Goal: Task Accomplishment & Management: Use online tool/utility

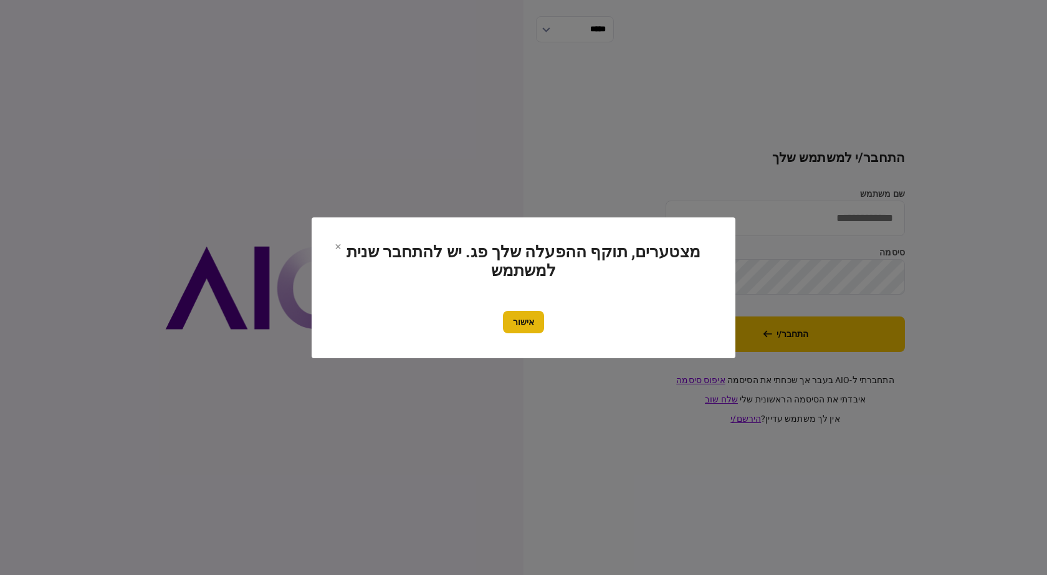
click at [527, 328] on button "אישור" at bounding box center [523, 322] width 41 height 22
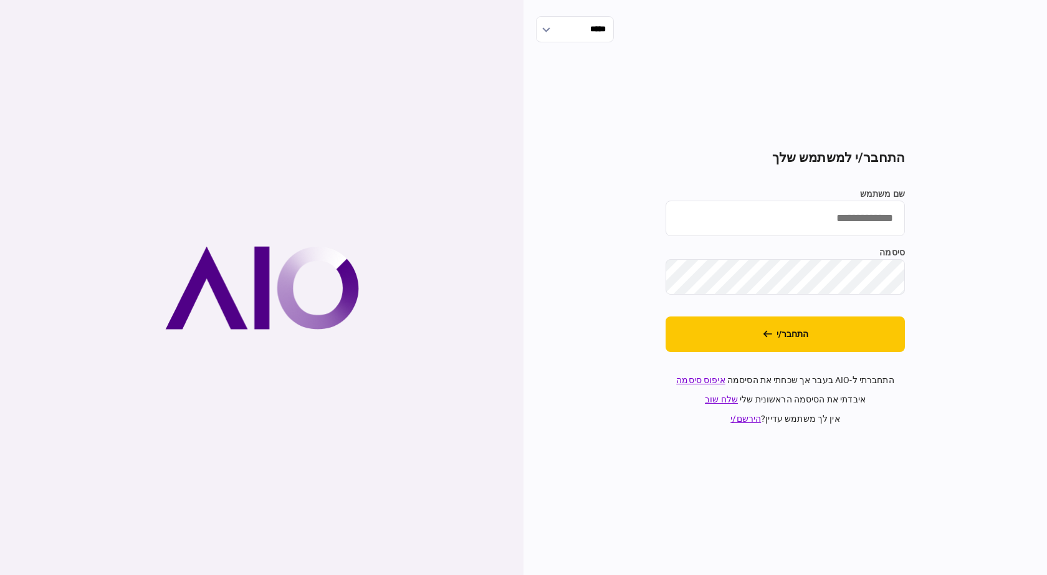
click at [846, 219] on input "שם משתמש" at bounding box center [785, 219] width 239 height 36
type input "*********"
click at [666, 317] on button "התחבר/י" at bounding box center [785, 335] width 239 height 36
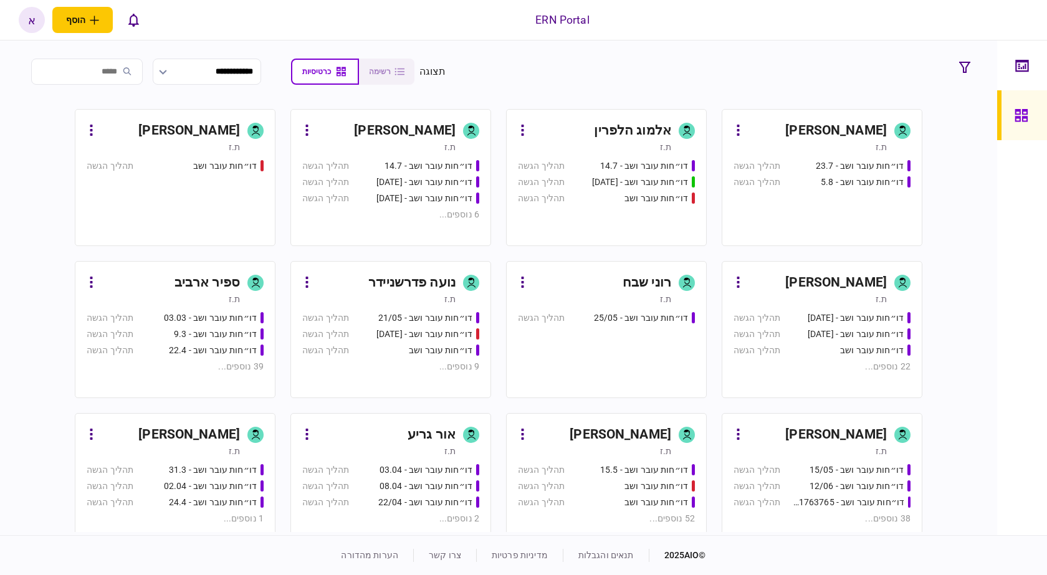
scroll to position [266, 0]
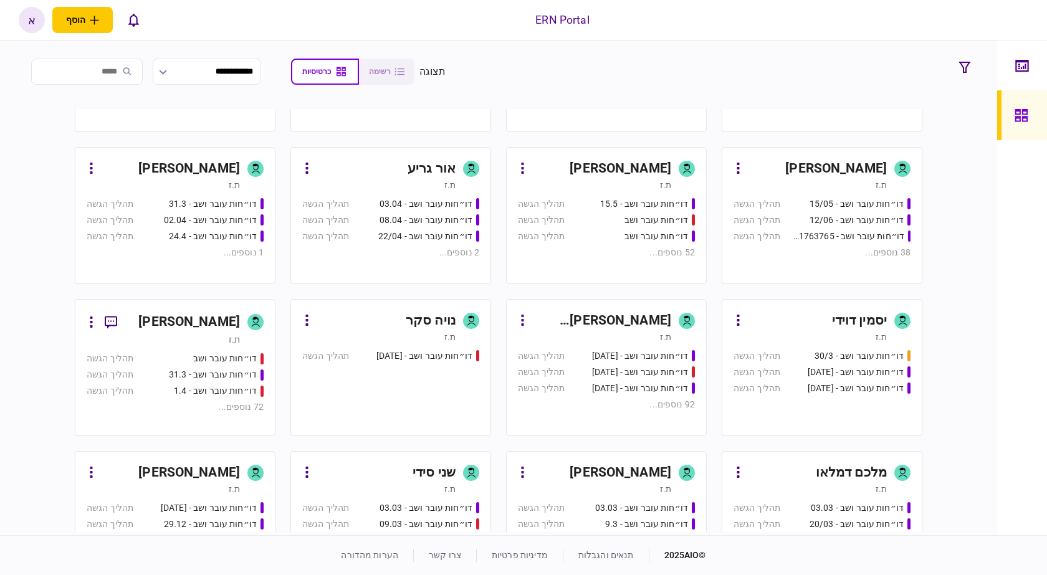
click at [642, 319] on div "[PERSON_NAME] [PERSON_NAME]" at bounding box center [601, 321] width 139 height 20
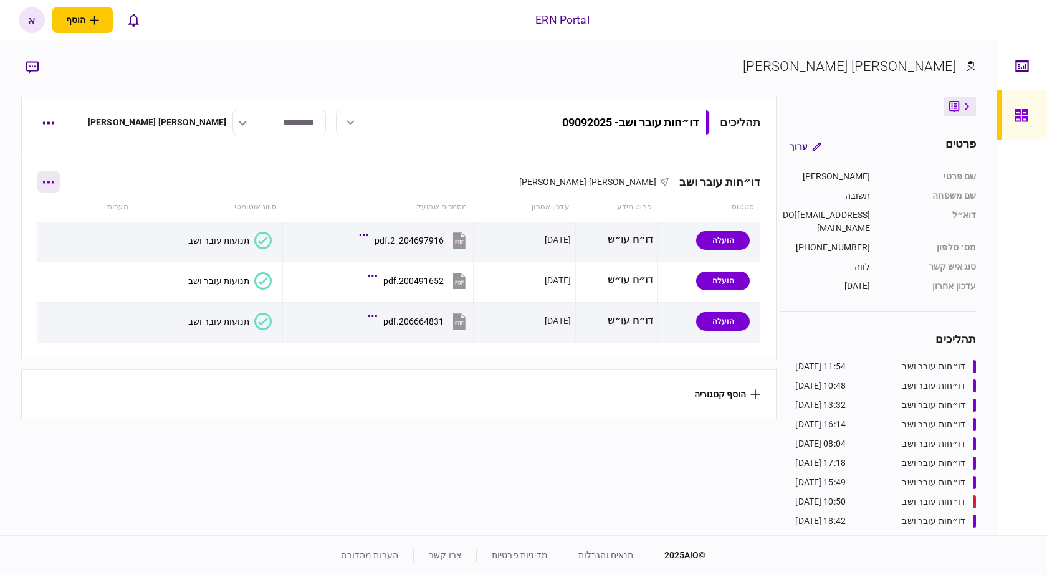
click at [52, 184] on button "button" at bounding box center [48, 182] width 22 height 22
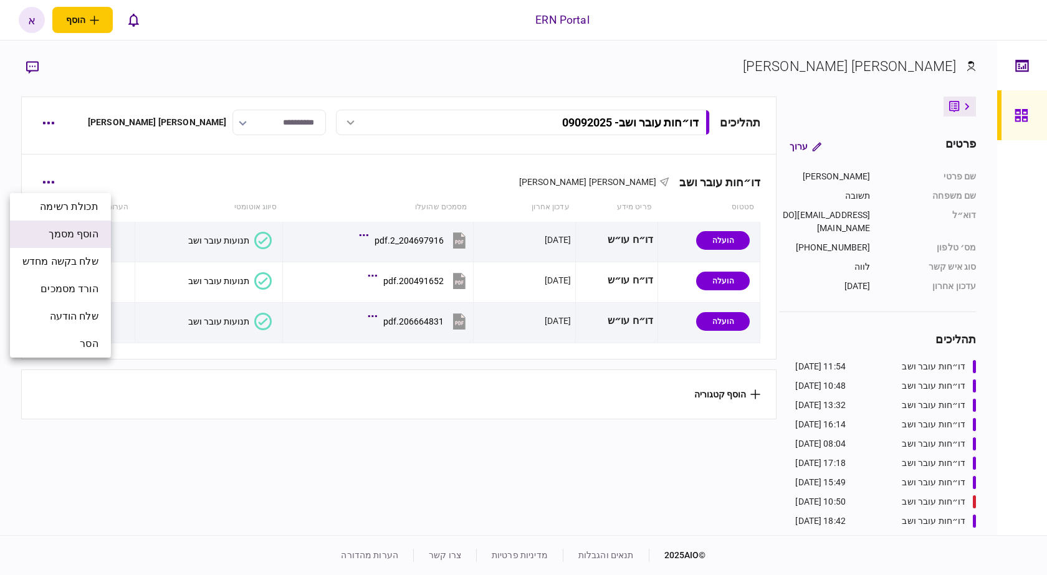
click at [97, 238] on span "הוסף מסמך" at bounding box center [74, 234] width 50 height 15
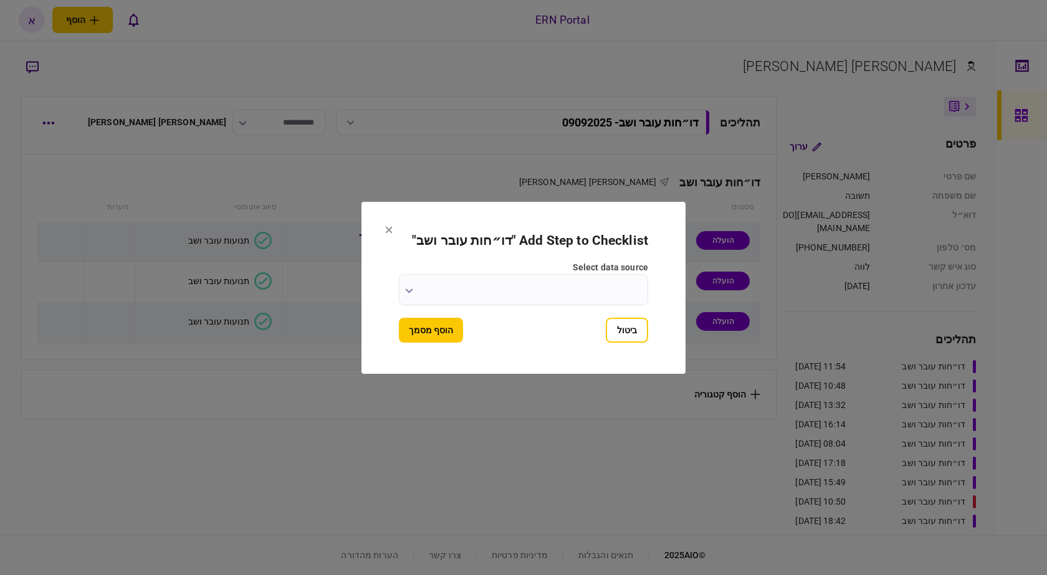
click at [600, 291] on input "select data source" at bounding box center [523, 289] width 249 height 31
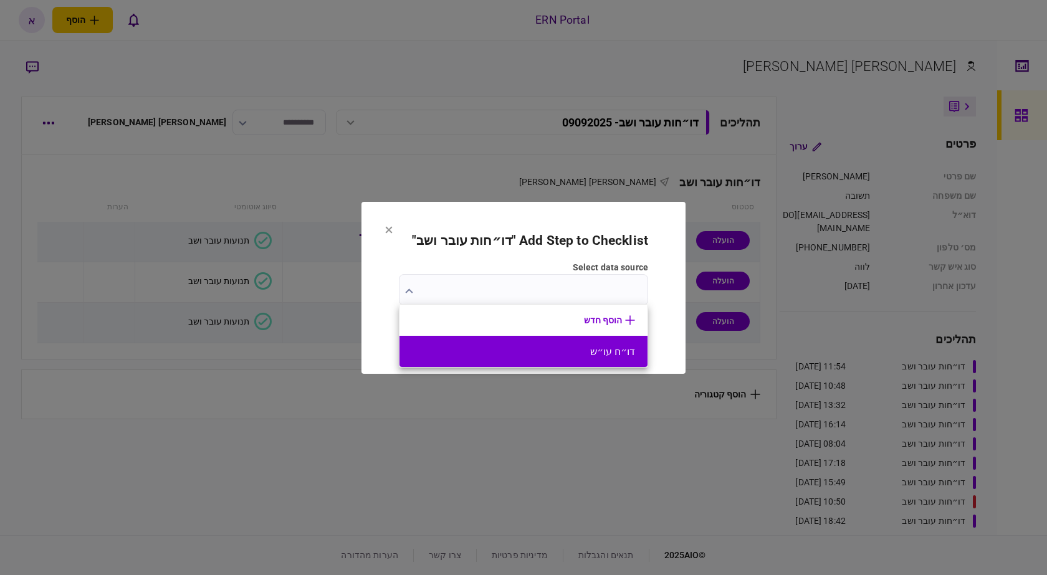
click at [619, 349] on button "דו״ח עו״ש" at bounding box center [523, 352] width 223 height 12
type input "*********"
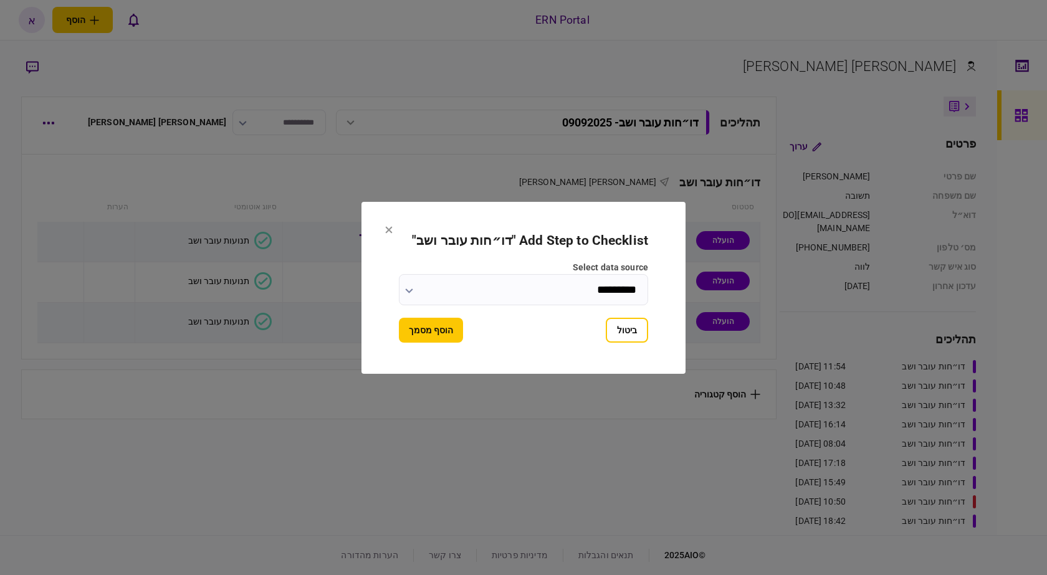
click at [452, 324] on button "הוסף מסמך" at bounding box center [431, 330] width 64 height 25
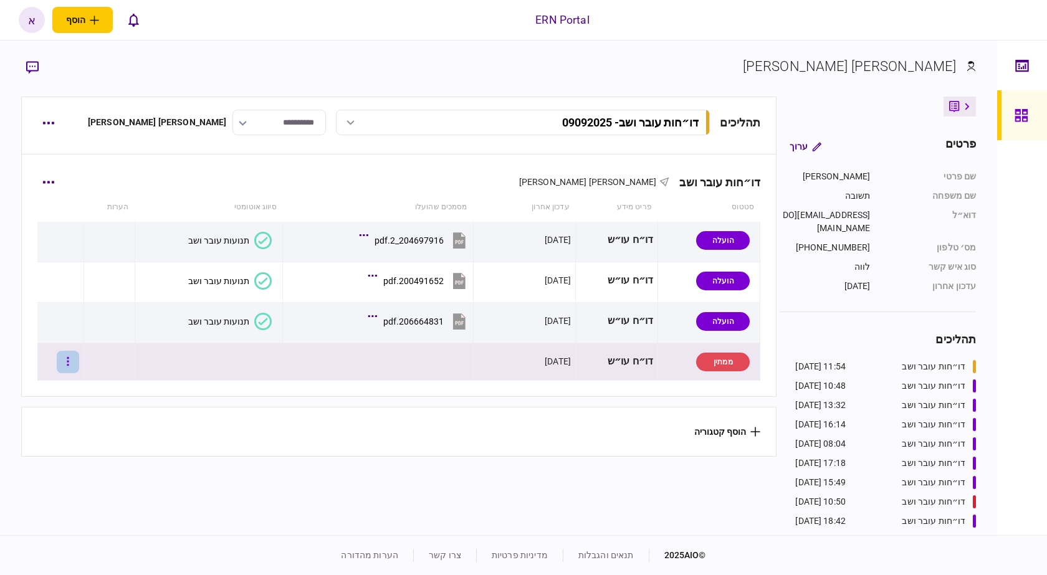
click at [69, 363] on icon "button" at bounding box center [68, 362] width 2 height 12
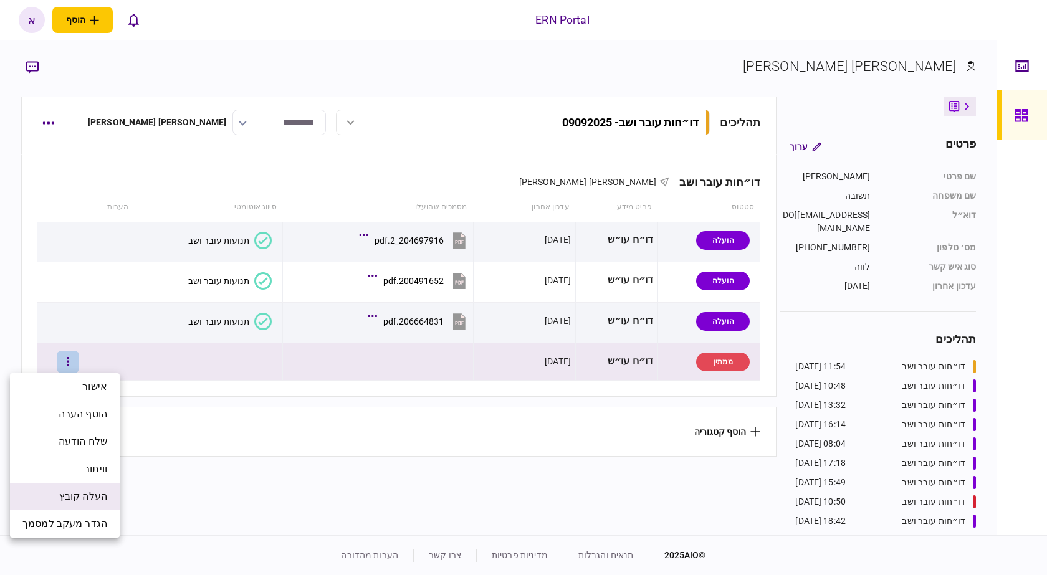
click at [80, 498] on span "העלה קובץ" at bounding box center [83, 496] width 48 height 15
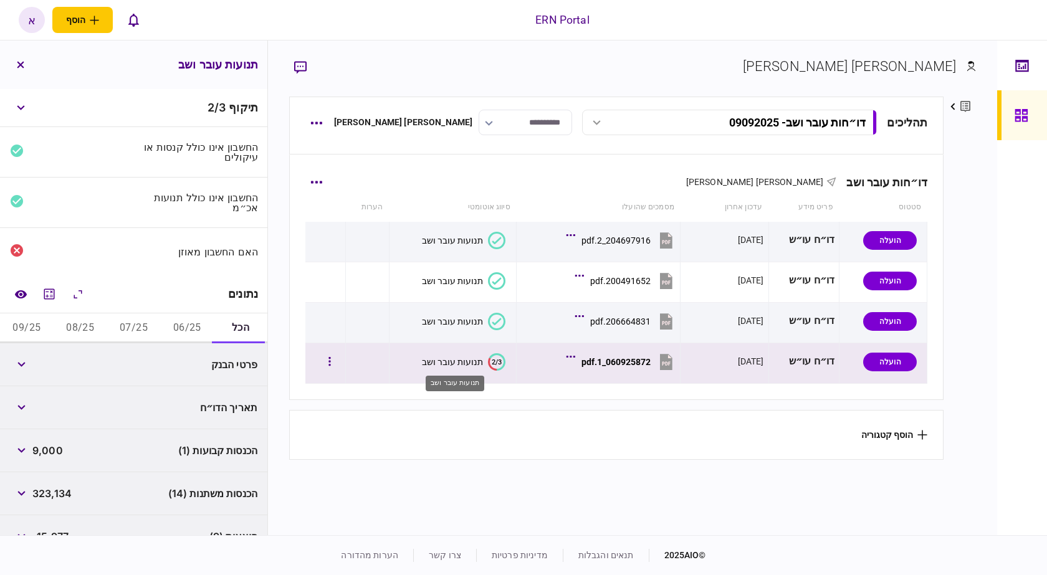
click at [450, 361] on div "תנועות עובר ושב" at bounding box center [452, 362] width 61 height 10
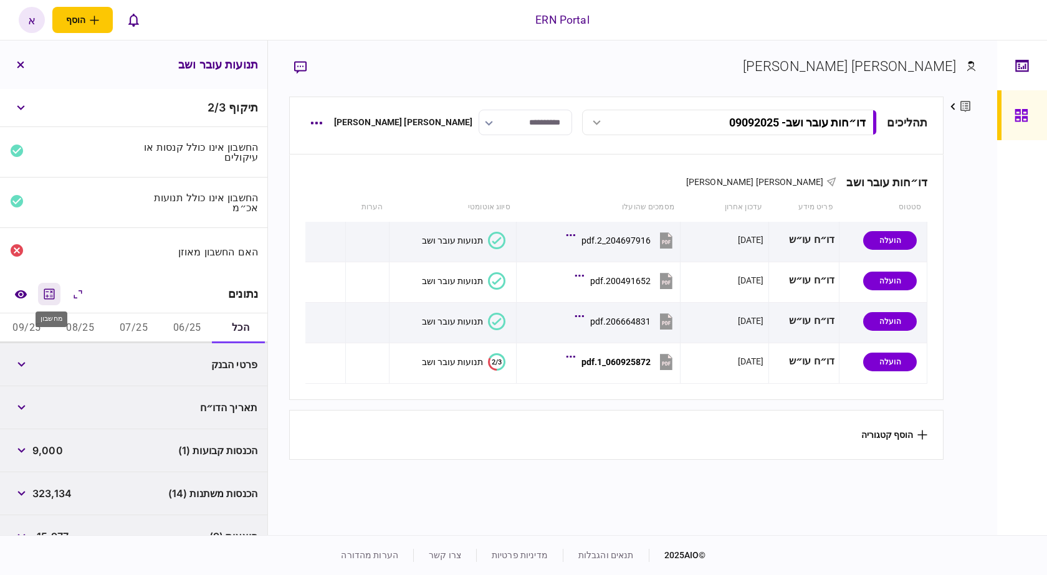
click at [55, 293] on icon "מחשבון" at bounding box center [49, 294] width 11 height 11
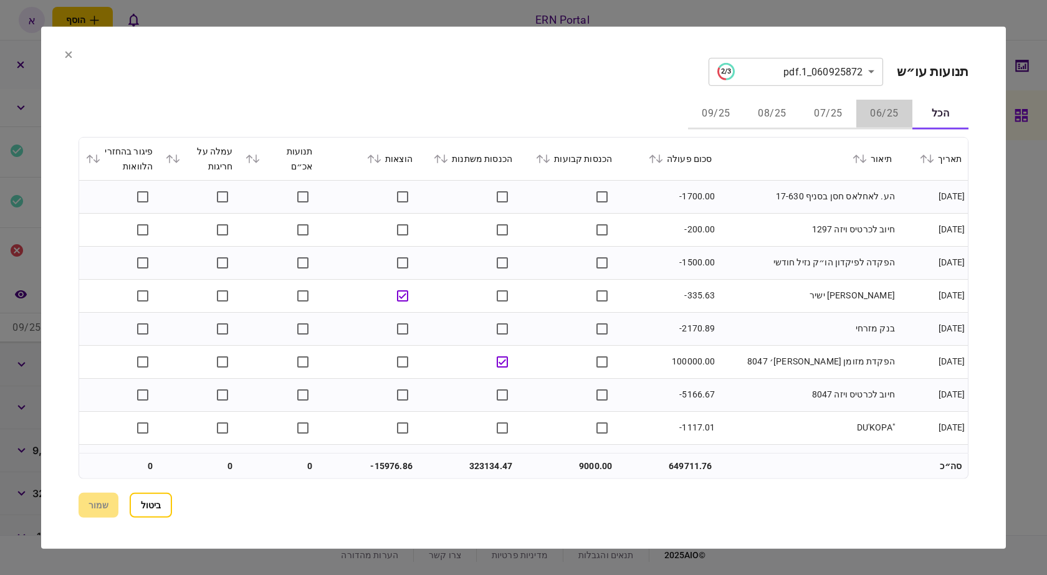
click at [887, 116] on button "06/25" at bounding box center [885, 114] width 56 height 30
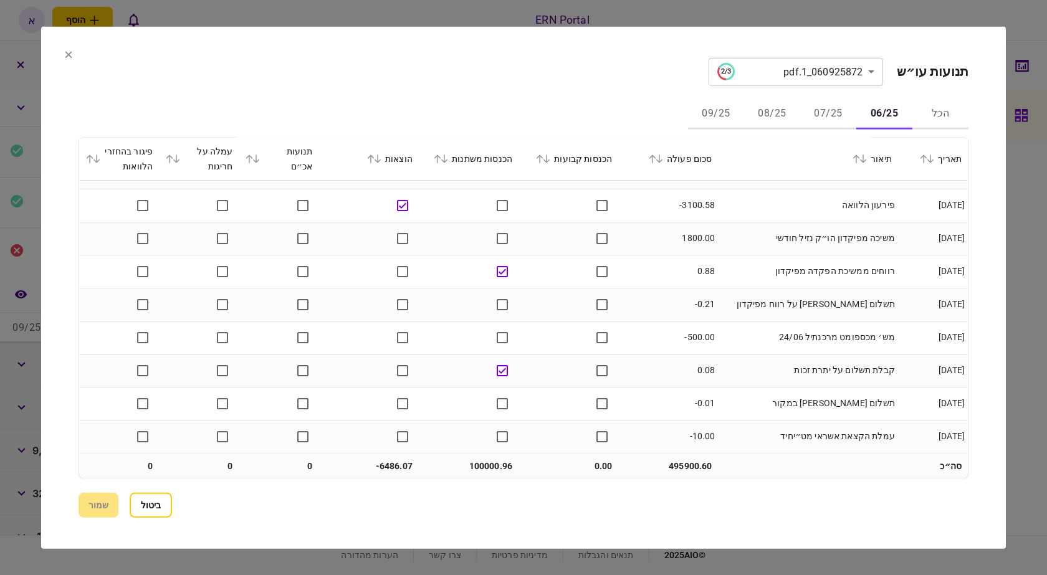
scroll to position [357, 0]
click at [824, 123] on button "07/25" at bounding box center [829, 114] width 56 height 30
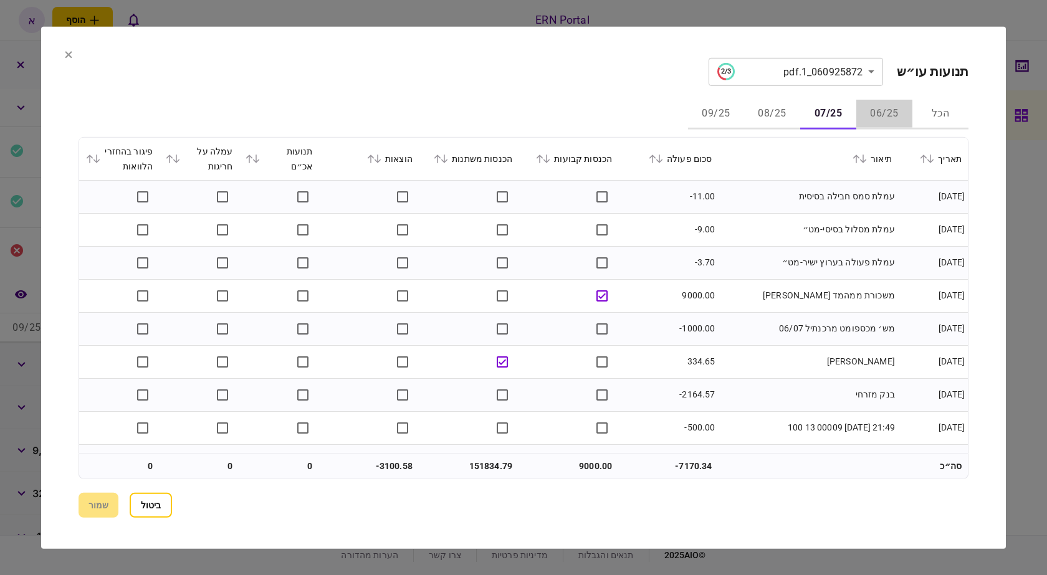
click at [898, 108] on button "06/25" at bounding box center [885, 114] width 56 height 30
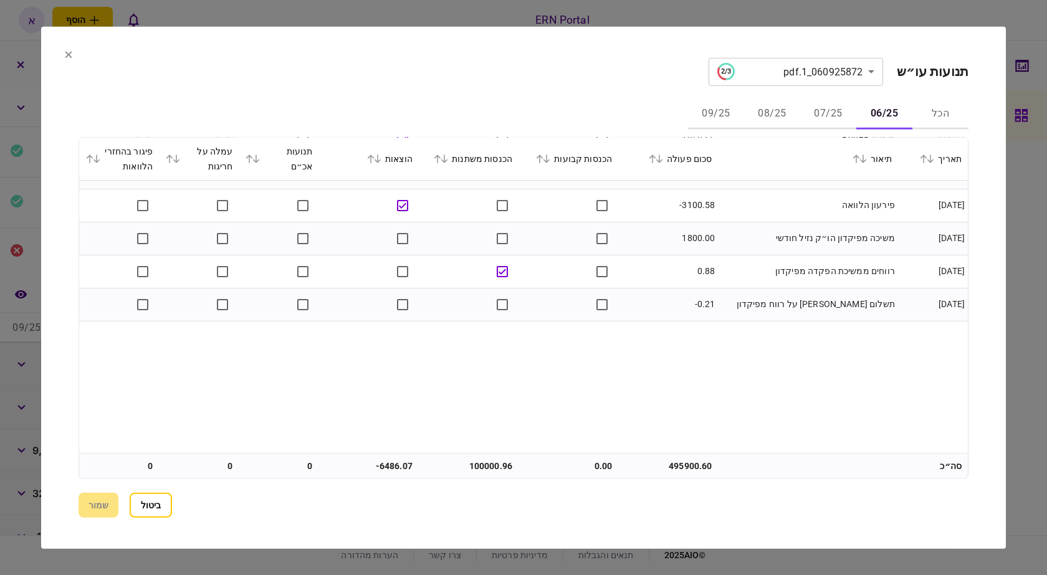
scroll to position [0, 0]
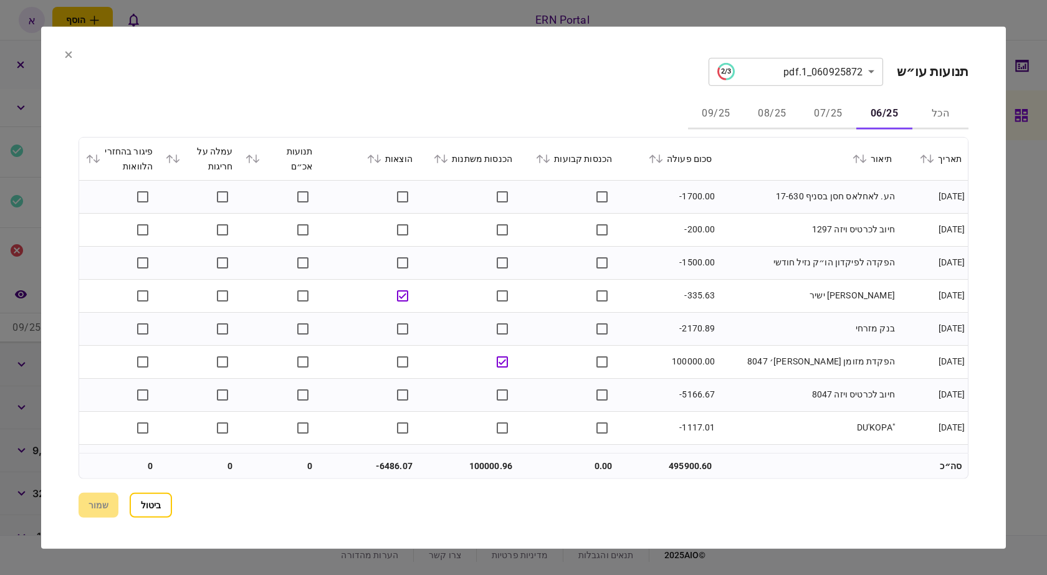
click at [836, 117] on button "07/25" at bounding box center [829, 114] width 56 height 30
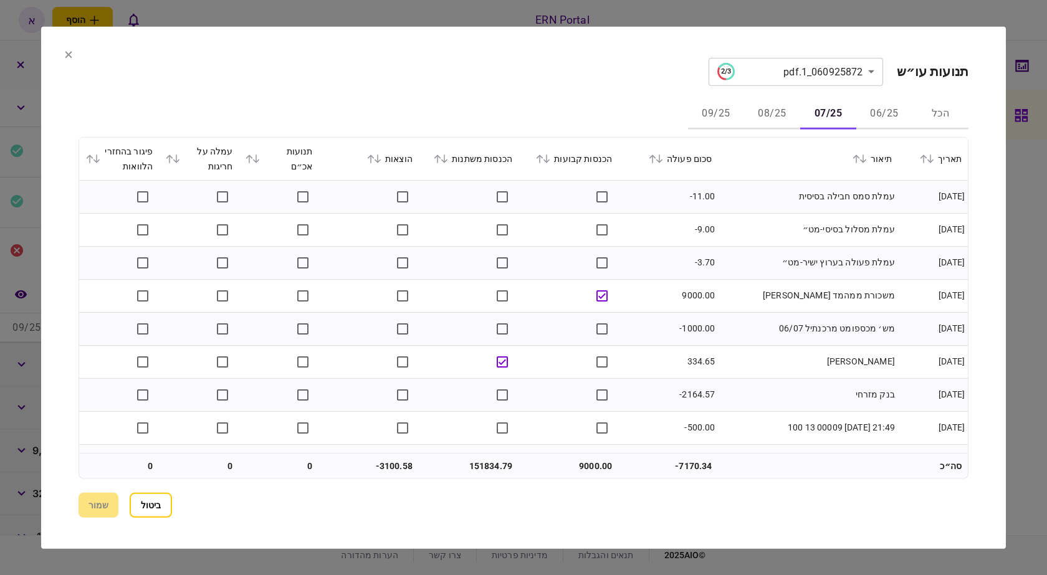
click at [902, 118] on button "06/25" at bounding box center [885, 114] width 56 height 30
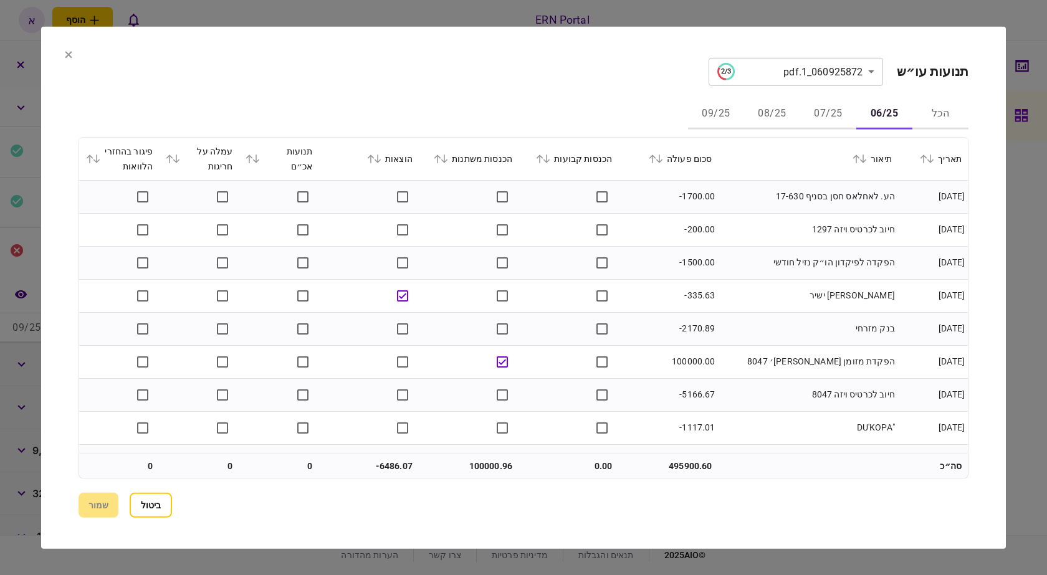
click at [852, 113] on button "07/25" at bounding box center [829, 114] width 56 height 30
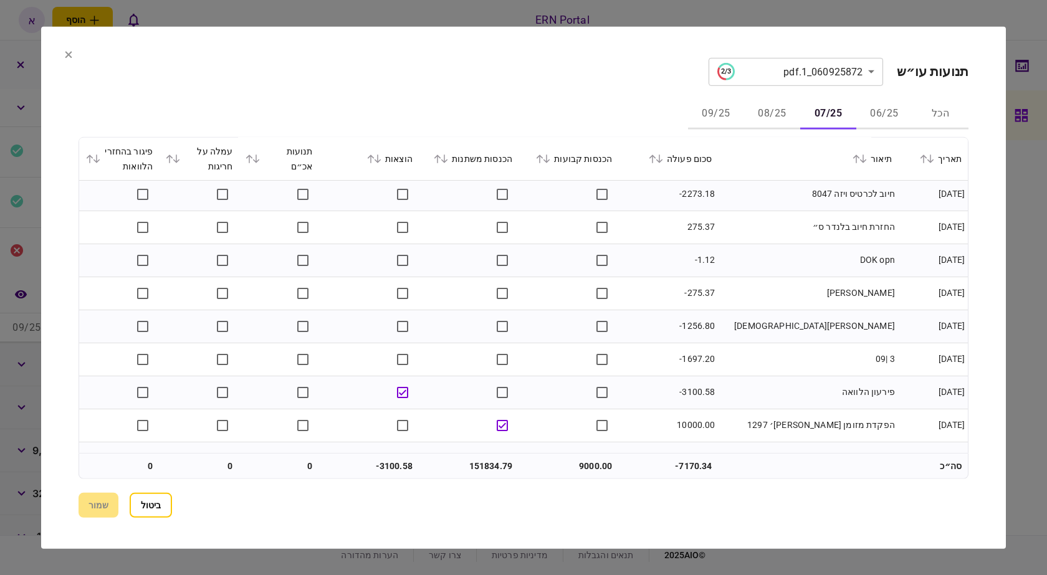
scroll to position [456, 0]
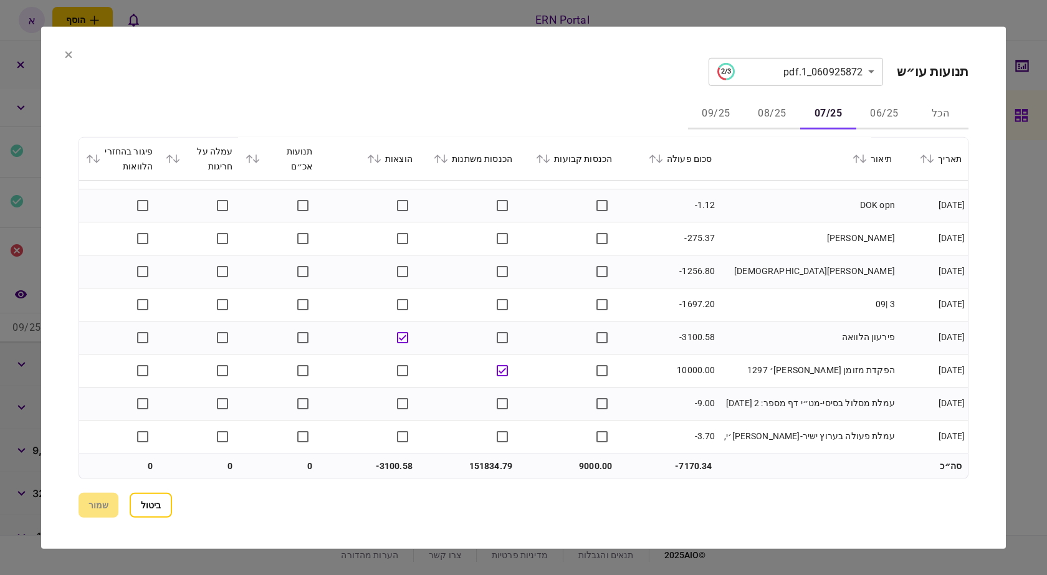
click at [771, 122] on button "08/25" at bounding box center [772, 114] width 56 height 30
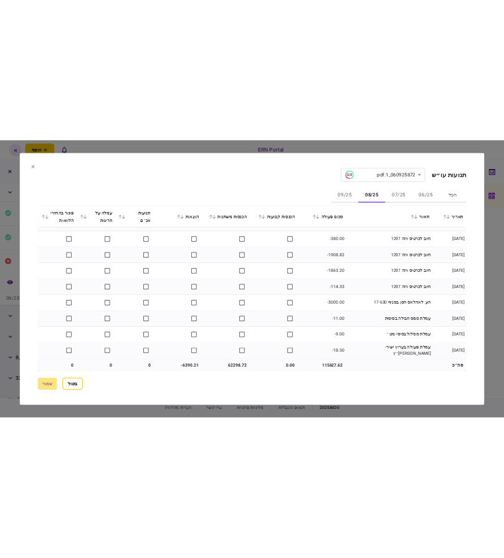
scroll to position [885, 0]
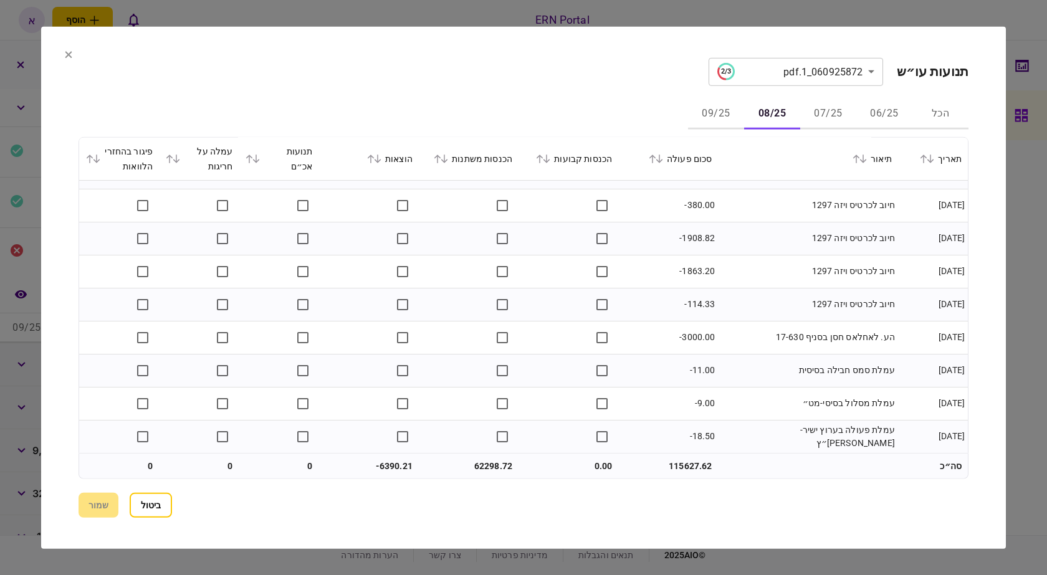
click at [732, 118] on button "09/25" at bounding box center [716, 114] width 56 height 30
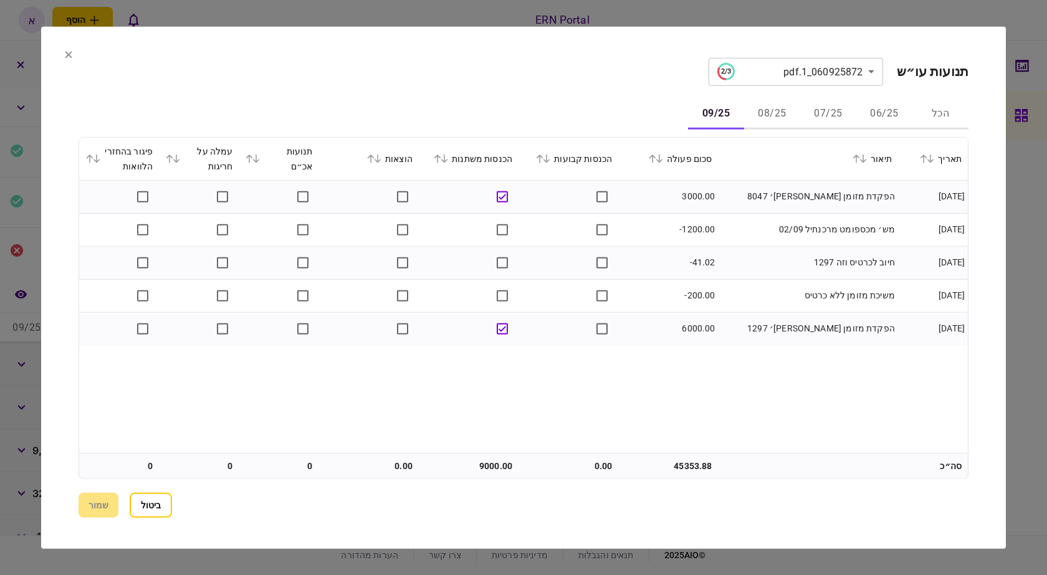
click at [166, 499] on button "ביטול" at bounding box center [151, 505] width 42 height 25
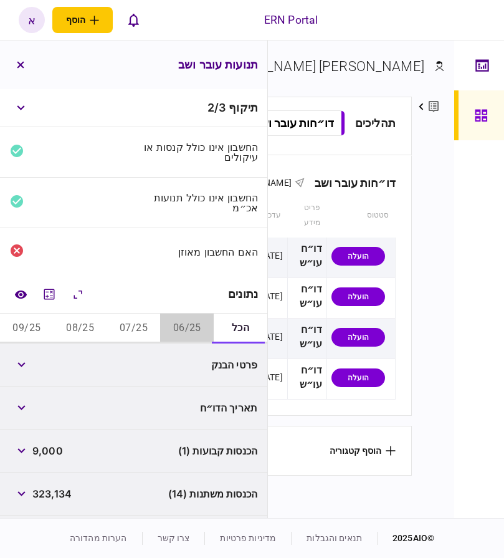
click at [193, 325] on button "06/25" at bounding box center [187, 329] width 54 height 30
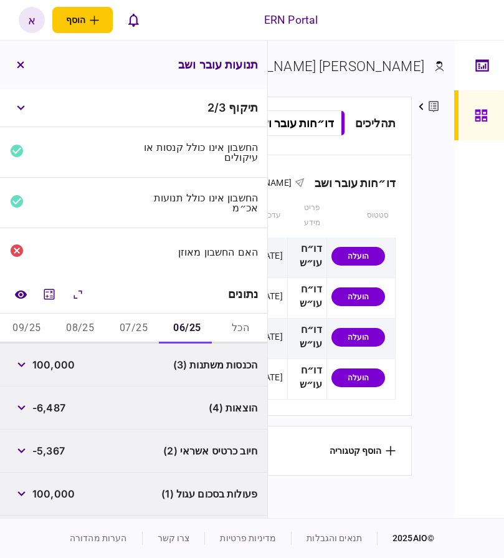
click at [51, 368] on span "100,000" at bounding box center [53, 364] width 42 height 15
copy span "100,000"
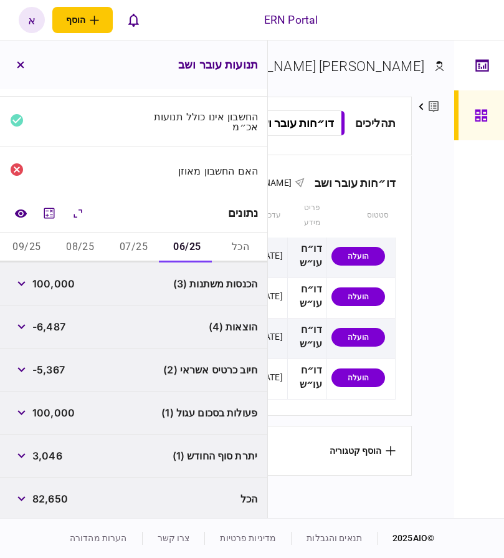
click at [46, 448] on span "3,046" at bounding box center [47, 455] width 30 height 15
copy span "3,046"
click at [132, 241] on button "07/25" at bounding box center [134, 248] width 54 height 30
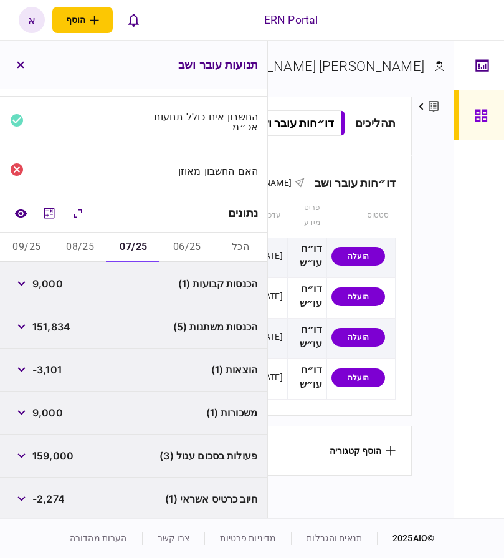
click at [54, 276] on span "9,000" at bounding box center [47, 283] width 31 height 15
copy span "9,000"
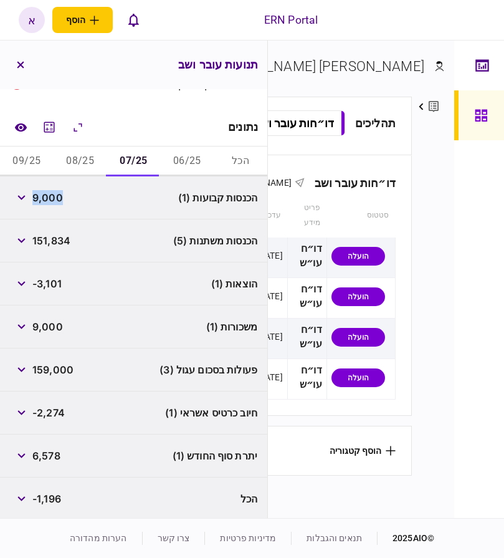
click at [52, 458] on span "6,578" at bounding box center [46, 455] width 28 height 15
copy span "6,578"
click at [190, 161] on button "06/25" at bounding box center [187, 162] width 54 height 30
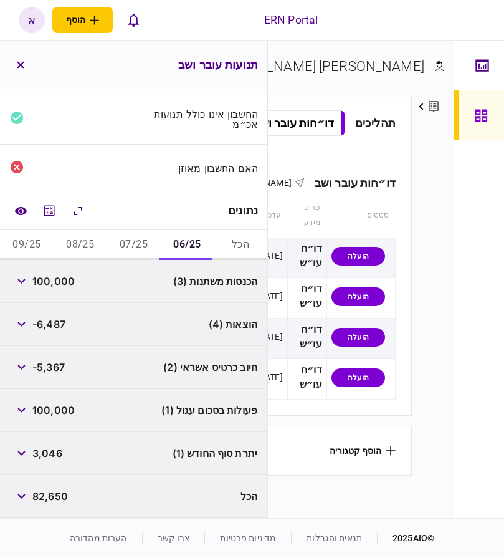
scroll to position [81, 0]
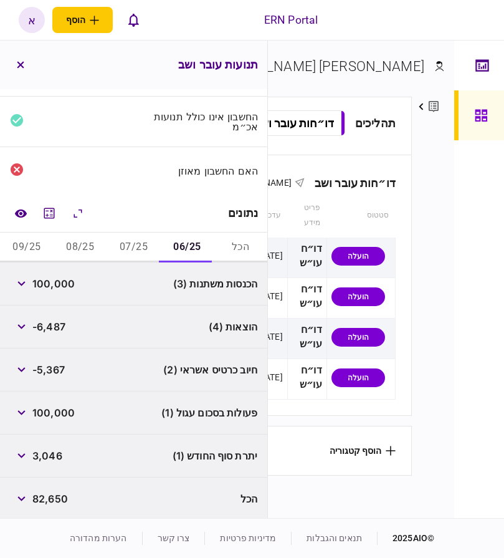
click at [59, 276] on span "100,000" at bounding box center [53, 283] width 42 height 15
copy span "100,000"
click at [120, 248] on button "07/25" at bounding box center [134, 248] width 54 height 30
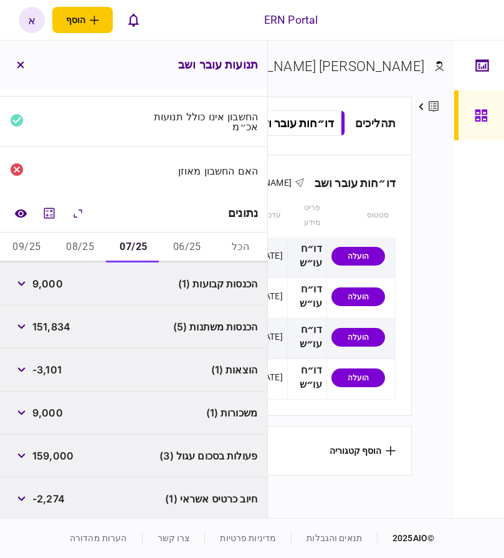
click at [58, 286] on span "9,000" at bounding box center [47, 283] width 31 height 15
copy span "9,000"
click at [78, 239] on button "08/25" at bounding box center [81, 248] width 54 height 30
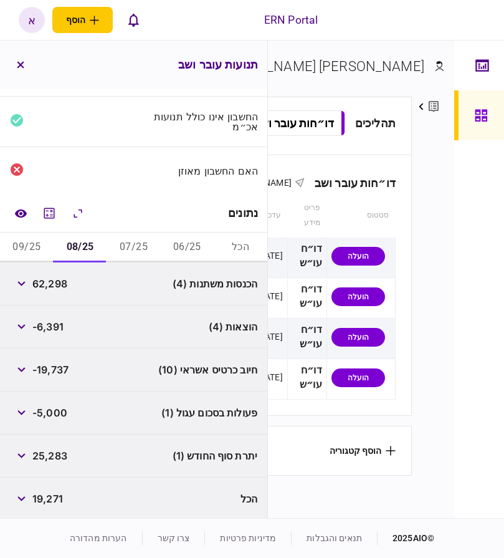
click at [51, 288] on span "62,298" at bounding box center [49, 283] width 35 height 15
click at [52, 282] on span "62,298" at bounding box center [49, 283] width 35 height 15
copy span "62,298"
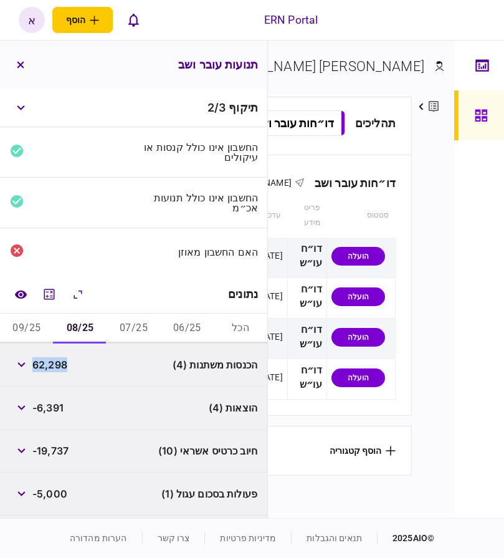
click at [28, 327] on button "09/25" at bounding box center [27, 329] width 54 height 30
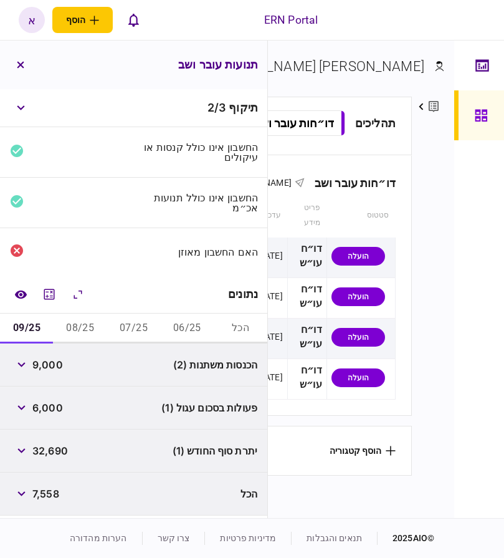
click at [72, 331] on button "08/25" at bounding box center [81, 329] width 54 height 30
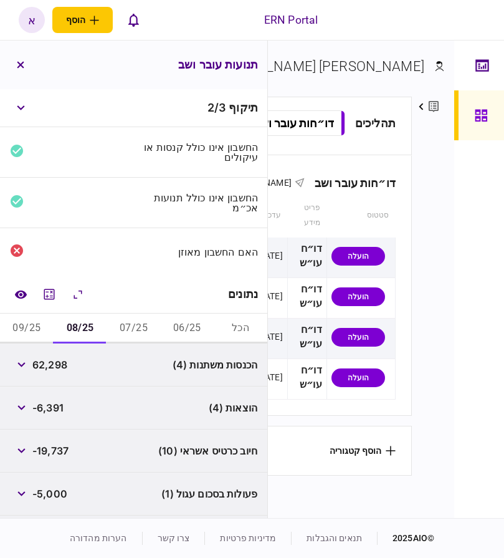
click at [55, 411] on span "-6,391" at bounding box center [47, 407] width 31 height 15
click at [54, 407] on span "-6,391" at bounding box center [47, 407] width 31 height 15
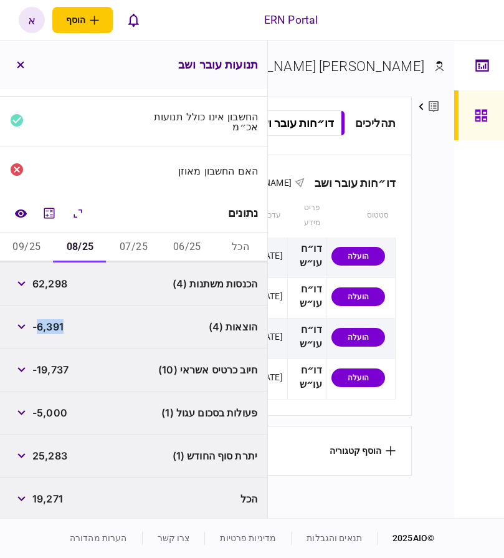
click at [195, 240] on button "06/25" at bounding box center [187, 248] width 54 height 30
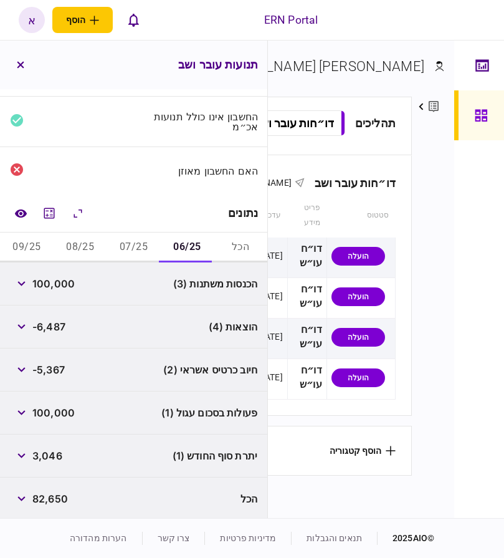
click at [59, 453] on span "3,046" at bounding box center [47, 455] width 30 height 15
click at [60, 453] on span "3,046" at bounding box center [47, 455] width 30 height 15
click at [60, 452] on span "3,046" at bounding box center [47, 455] width 30 height 15
copy span "3,046"
drag, startPoint x: 143, startPoint y: 244, endPoint x: 130, endPoint y: 251, distance: 14.5
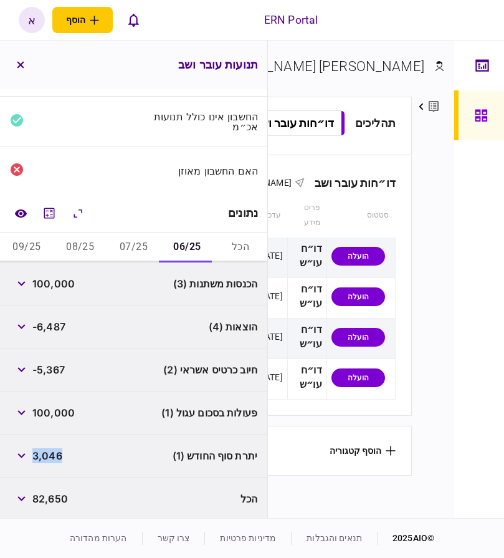
click at [142, 243] on button "07/25" at bounding box center [134, 248] width 54 height 30
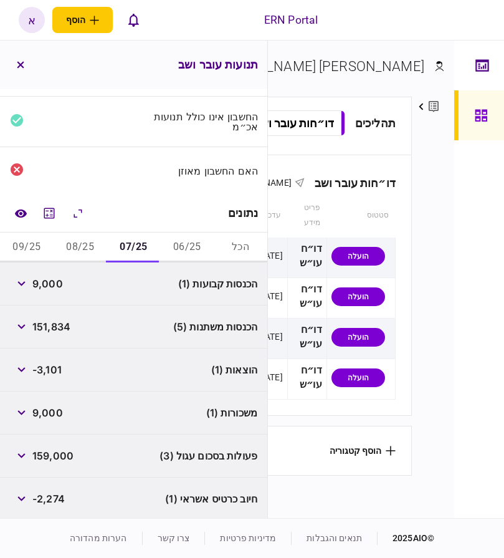
click at [53, 368] on span "-3,101" at bounding box center [46, 369] width 29 height 15
copy div "-3,101"
click at [54, 371] on span "-3,101" at bounding box center [46, 369] width 29 height 15
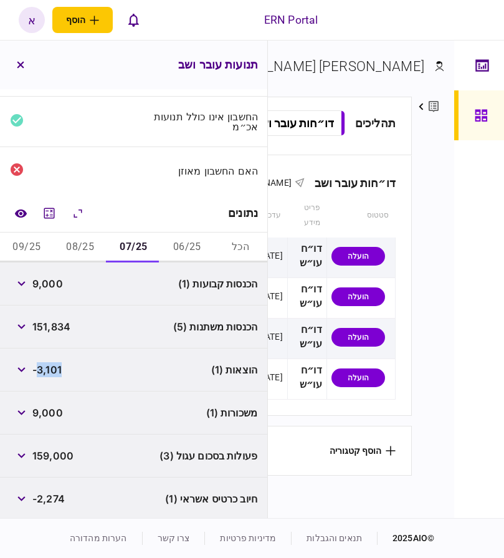
click at [55, 370] on span "-3,101" at bounding box center [46, 369] width 29 height 15
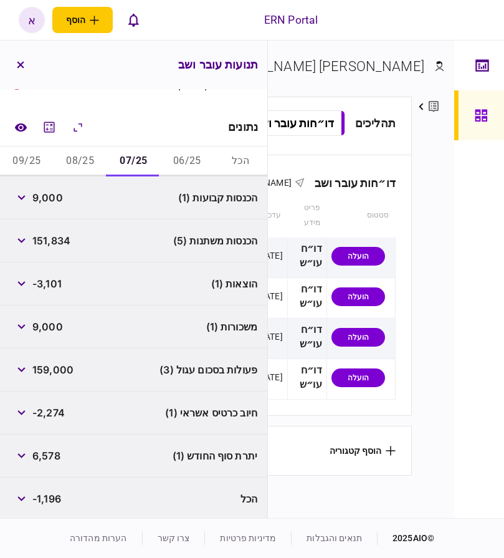
click at [52, 460] on span "6,578" at bounding box center [46, 455] width 28 height 15
click at [52, 459] on span "6,578" at bounding box center [46, 455] width 28 height 15
copy span "6,578"
drag, startPoint x: 87, startPoint y: 165, endPoint x: 89, endPoint y: 172, distance: 7.1
click at [87, 165] on button "08/25" at bounding box center [81, 162] width 54 height 30
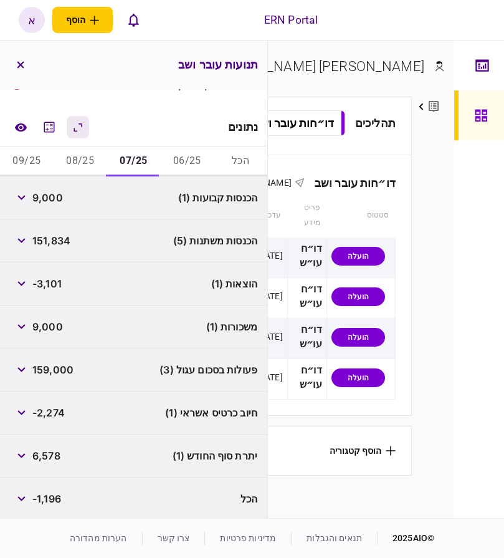
scroll to position [81, 0]
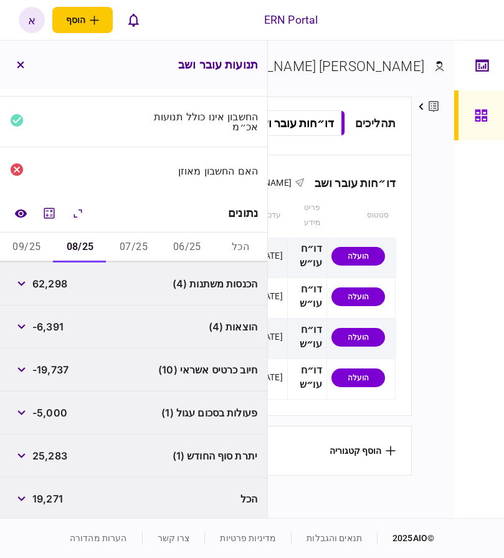
click at [55, 496] on span "19,271" at bounding box center [47, 498] width 31 height 15
click at [50, 453] on span "25,283" at bounding box center [49, 455] width 35 height 15
click at [24, 243] on button "09/25" at bounding box center [27, 248] width 54 height 30
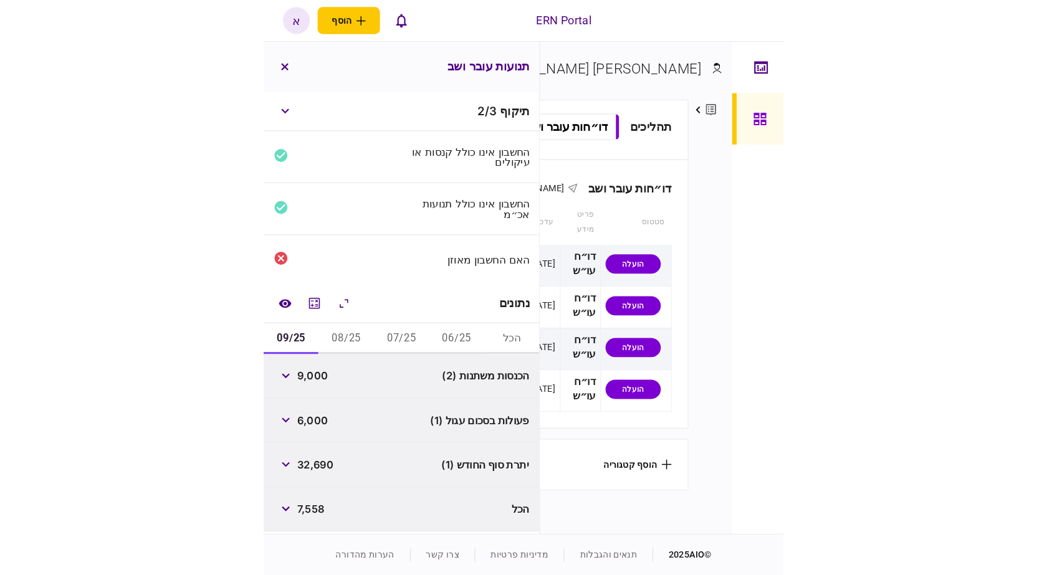
scroll to position [0, 0]
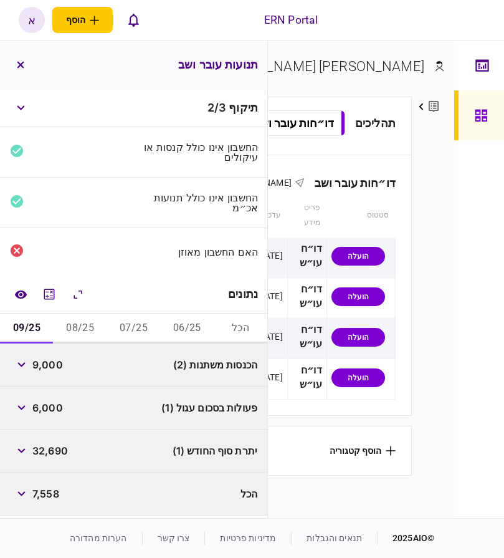
click at [43, 358] on span "9,000" at bounding box center [47, 364] width 31 height 15
click at [29, 371] on button "button" at bounding box center [21, 364] width 22 height 22
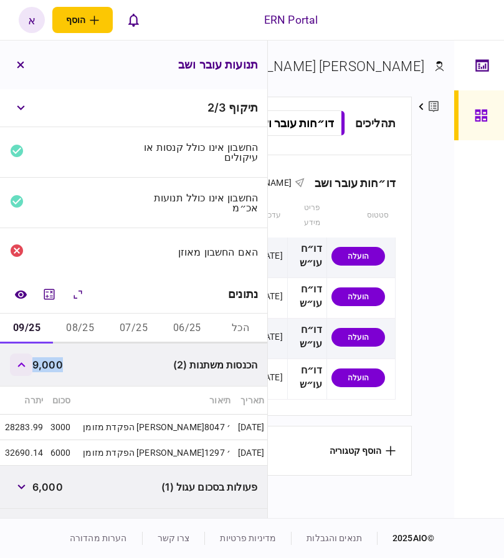
click at [29, 371] on button "button" at bounding box center [21, 364] width 22 height 22
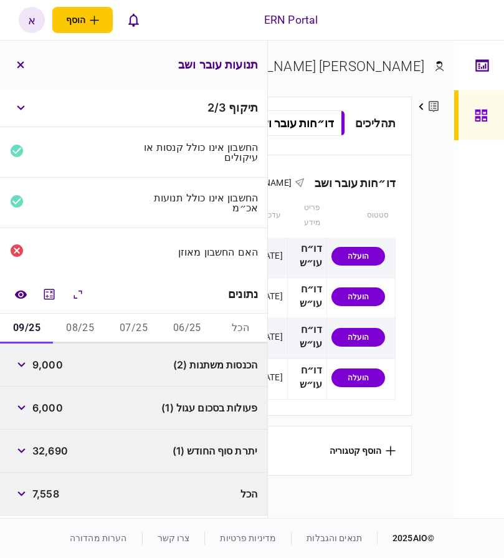
click at [51, 453] on span "32,690" at bounding box center [50, 450] width 36 height 15
click at [51, 452] on span "32,690" at bounding box center [50, 450] width 36 height 15
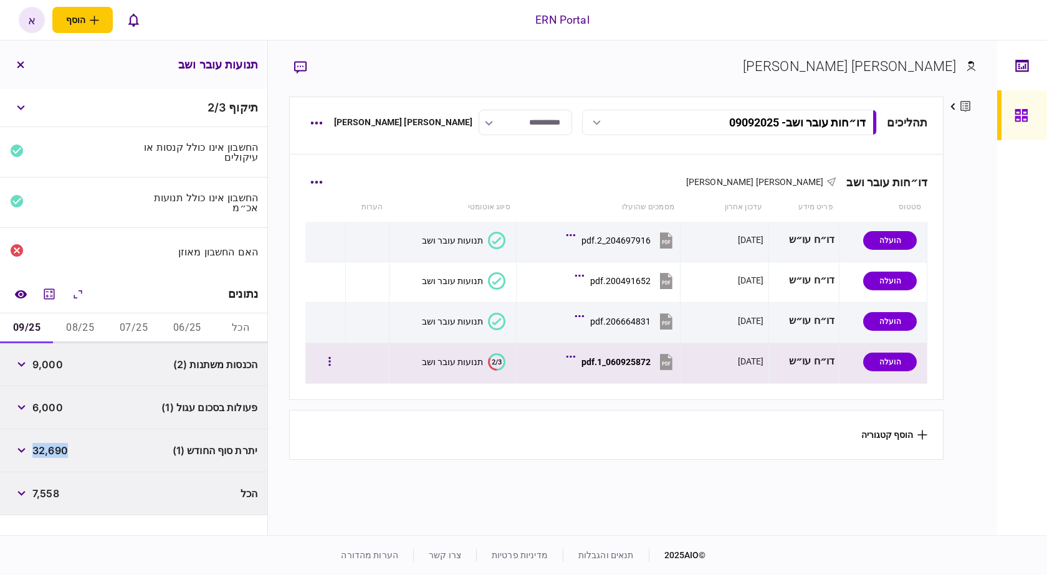
click at [632, 360] on div "060925872_1.pdf" at bounding box center [616, 362] width 69 height 10
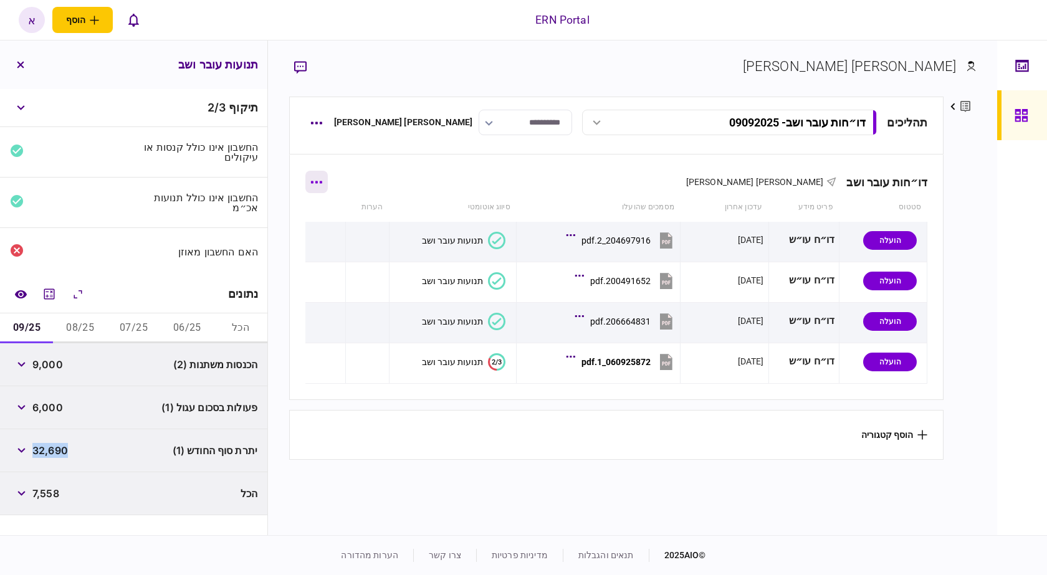
click at [328, 186] on button "button" at bounding box center [316, 182] width 22 height 22
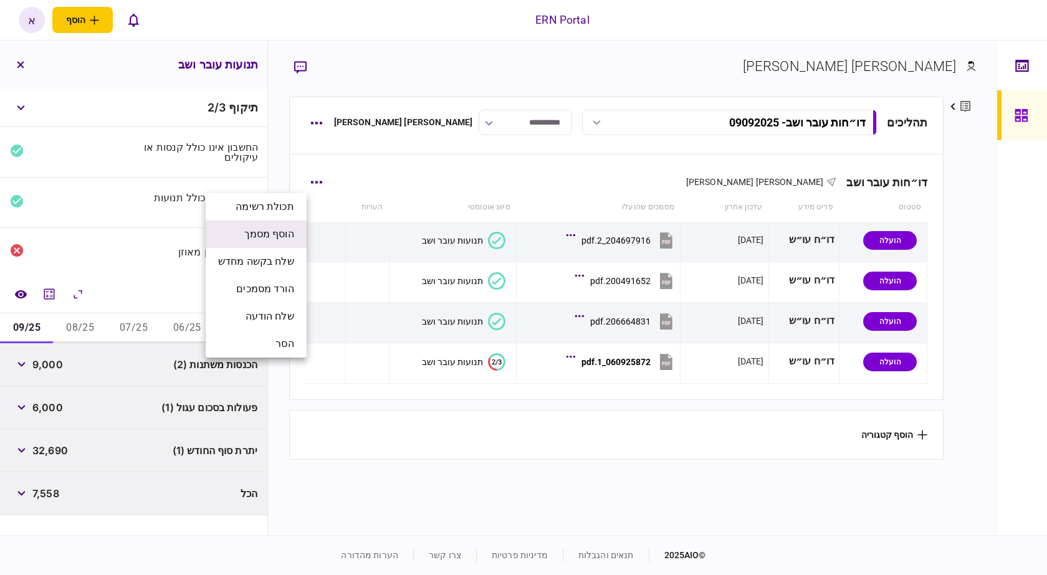
click at [293, 234] on span "הוסף מסמך" at bounding box center [269, 234] width 50 height 15
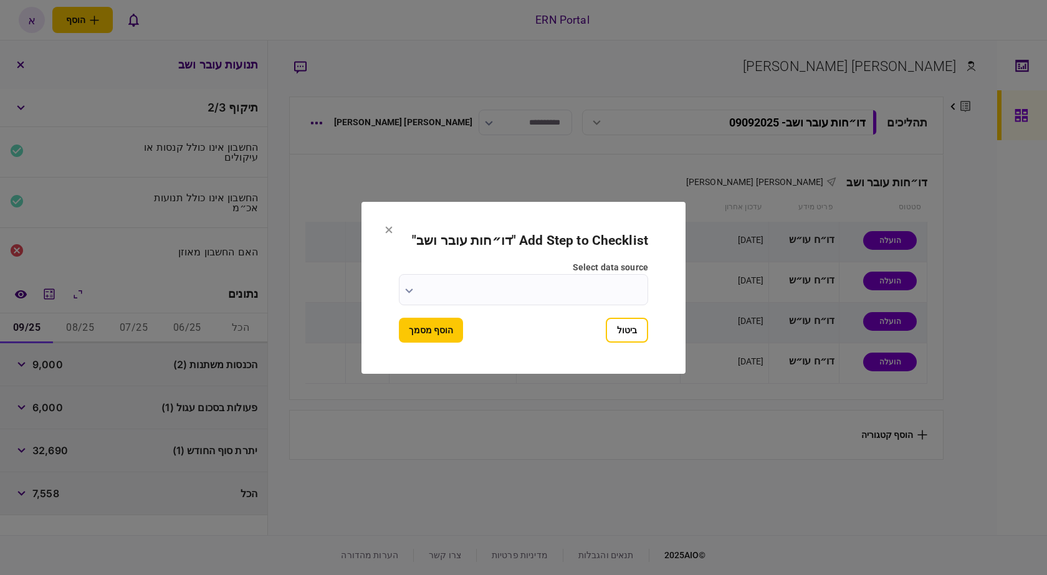
click at [536, 287] on input "select data source" at bounding box center [523, 289] width 249 height 31
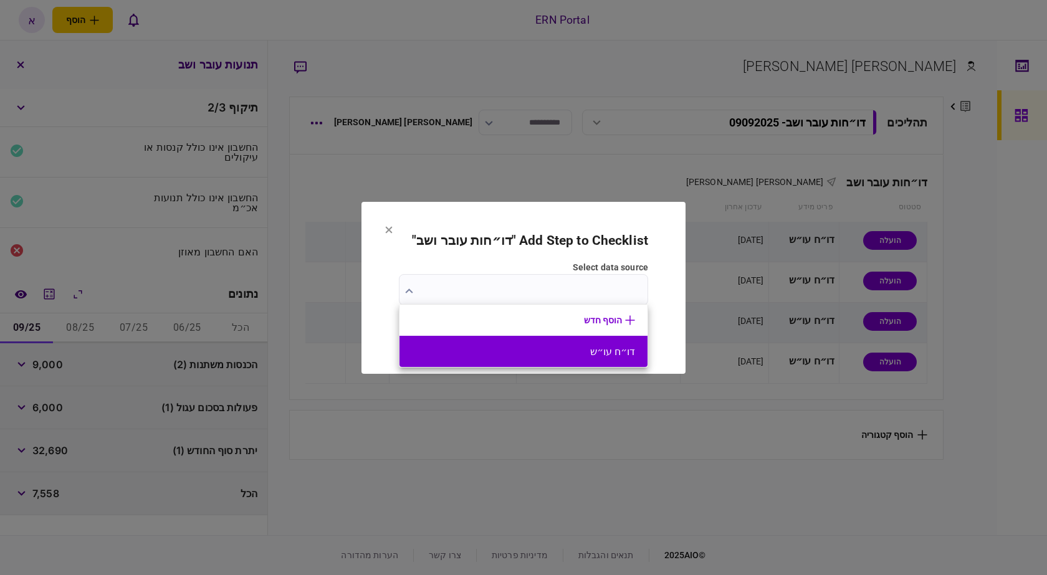
drag, startPoint x: 579, startPoint y: 357, endPoint x: 518, endPoint y: 378, distance: 64.1
click at [578, 357] on button "דו״ח עו״ש" at bounding box center [523, 352] width 223 height 12
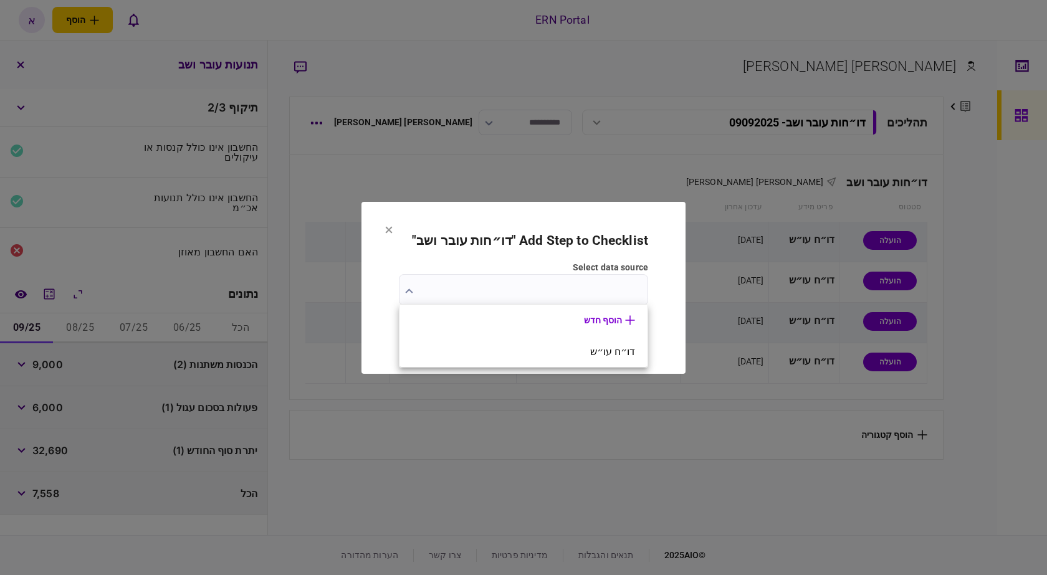
type input "*********"
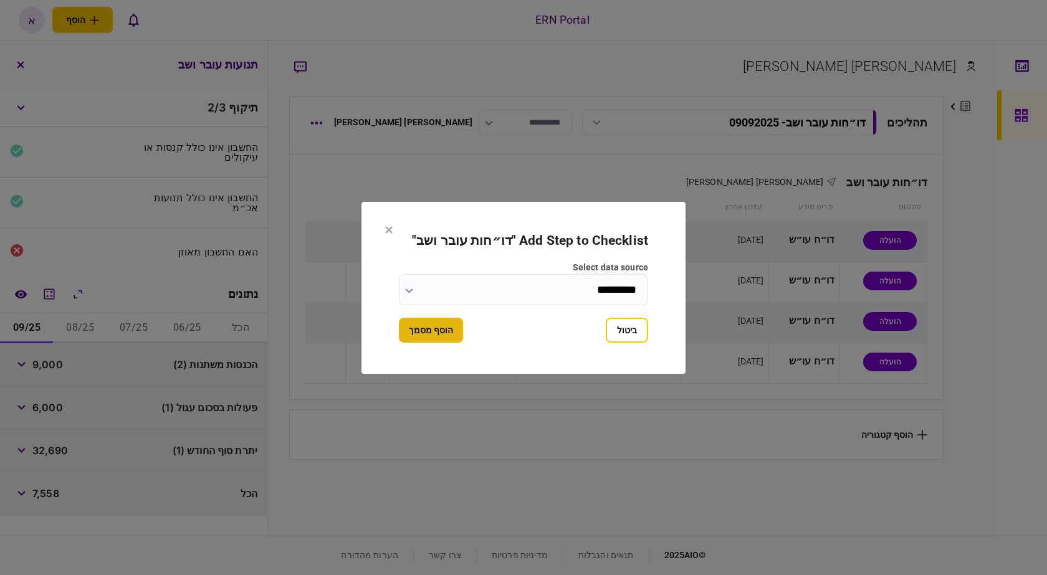
click at [426, 327] on button "הוסף מסמך" at bounding box center [431, 330] width 64 height 25
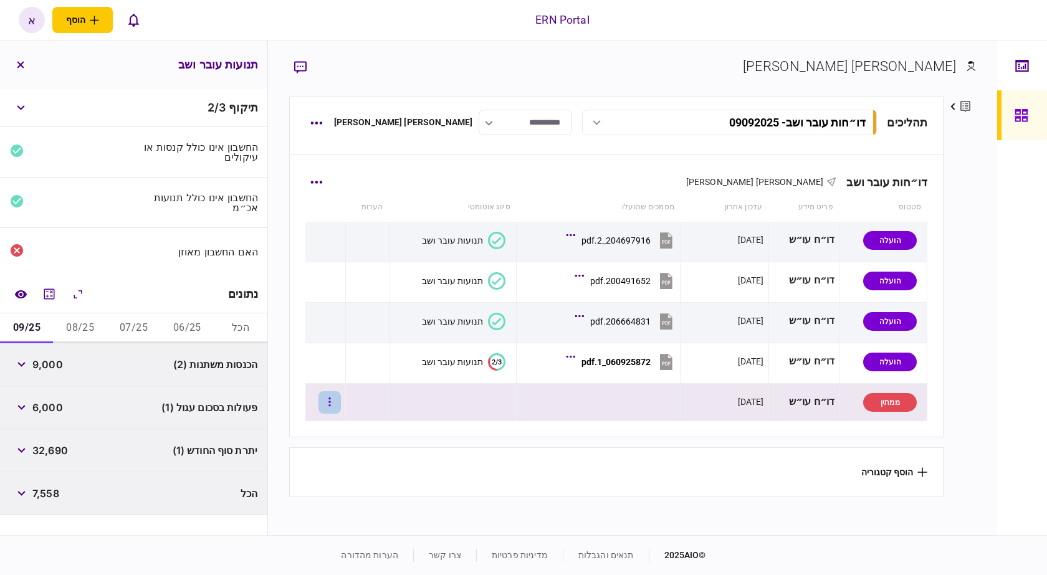
click at [341, 403] on button "button" at bounding box center [330, 403] width 22 height 22
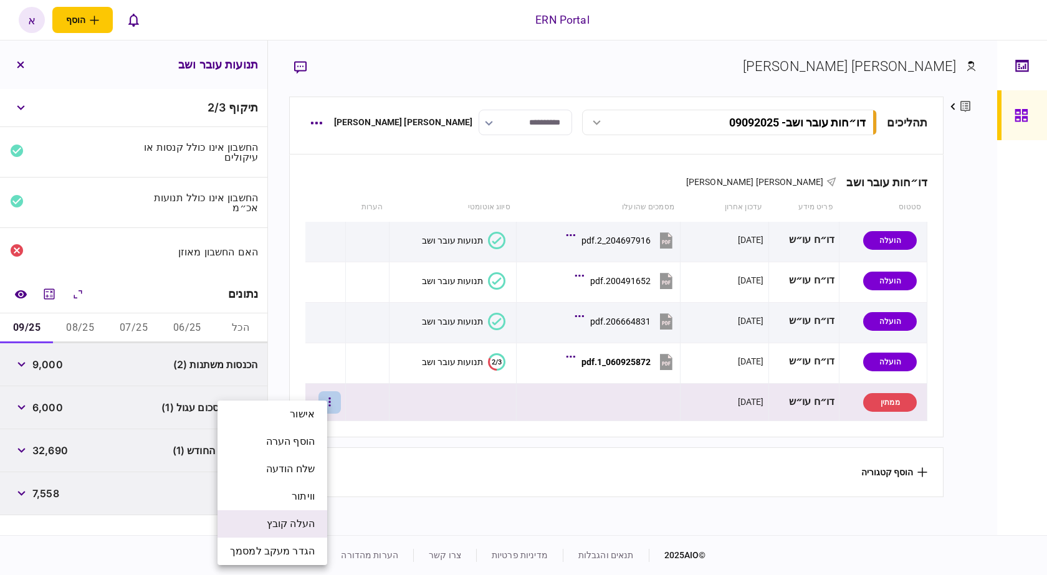
drag, startPoint x: 257, startPoint y: 517, endPoint x: 257, endPoint y: 511, distance: 6.3
click at [257, 511] on li "העלה קובץ" at bounding box center [273, 524] width 110 height 27
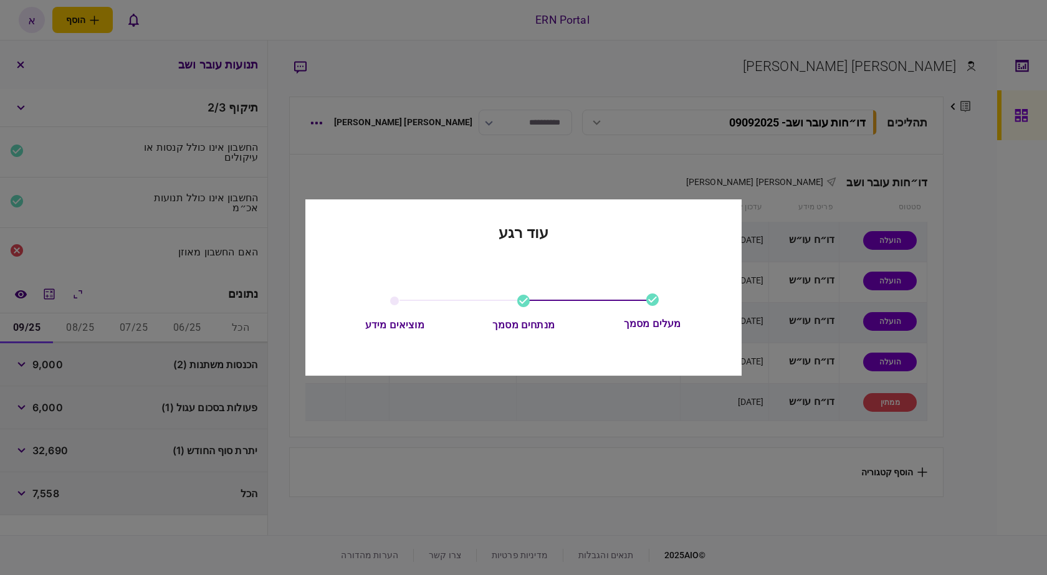
drag, startPoint x: 649, startPoint y: 326, endPoint x: 523, endPoint y: 329, distance: 126.0
click at [642, 325] on div "מעלים מסמך" at bounding box center [652, 324] width 119 height 14
drag, startPoint x: 523, startPoint y: 329, endPoint x: 443, endPoint y: 324, distance: 80.0
click at [468, 325] on div "מנתחים מסמך" at bounding box center [523, 326] width 119 height 14
click at [431, 361] on div "עוד רגע מעלים מסמך מנתחים מסמך מוציאים מידע" at bounding box center [523, 288] width 436 height 177
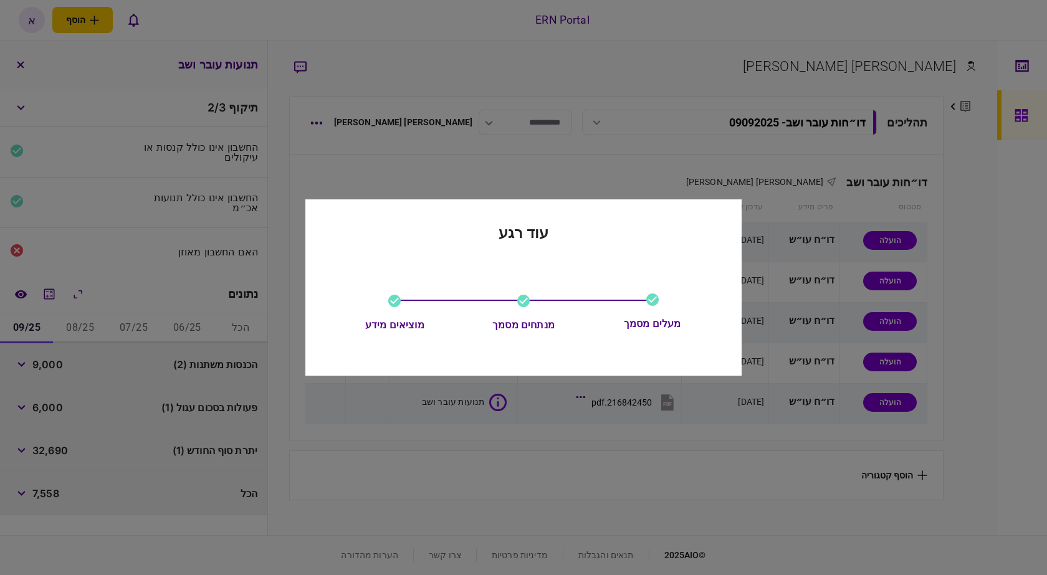
drag, startPoint x: 589, startPoint y: 353, endPoint x: 751, endPoint y: 357, distance: 161.5
click at [719, 356] on div "עוד רגע מעלים מסמך מנתחים מסמך מוציאים מידע" at bounding box center [523, 288] width 436 height 177
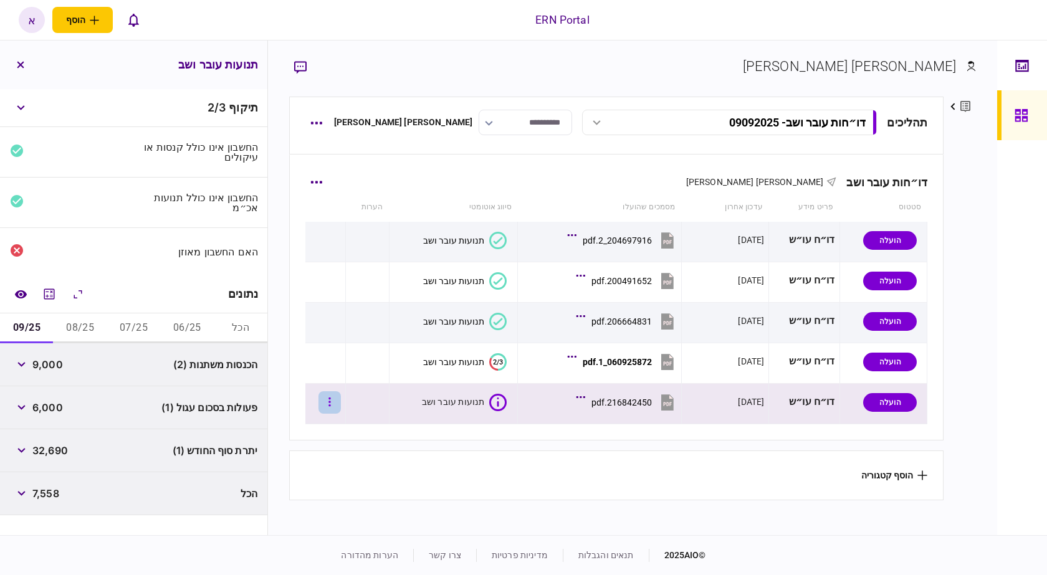
click at [340, 405] on button "button" at bounding box center [330, 403] width 22 height 22
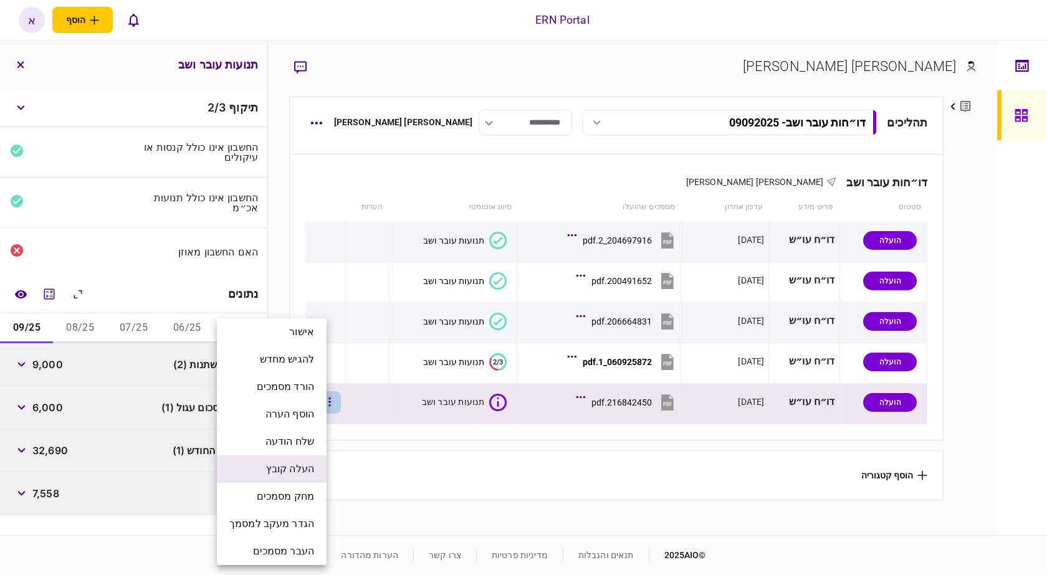
click at [309, 464] on span "העלה קובץ" at bounding box center [290, 469] width 48 height 15
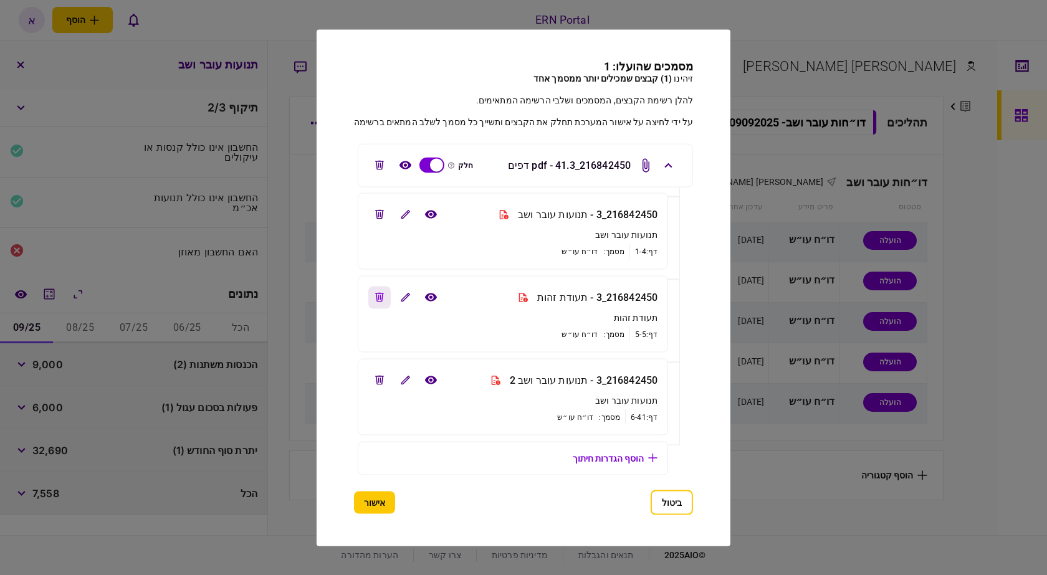
click at [375, 296] on icon "edit file" at bounding box center [379, 297] width 9 height 9
click at [425, 381] on button "view file" at bounding box center [431, 380] width 22 height 22
click at [424, 216] on icon "view file" at bounding box center [430, 214] width 13 height 9
